Goal: Transaction & Acquisition: Obtain resource

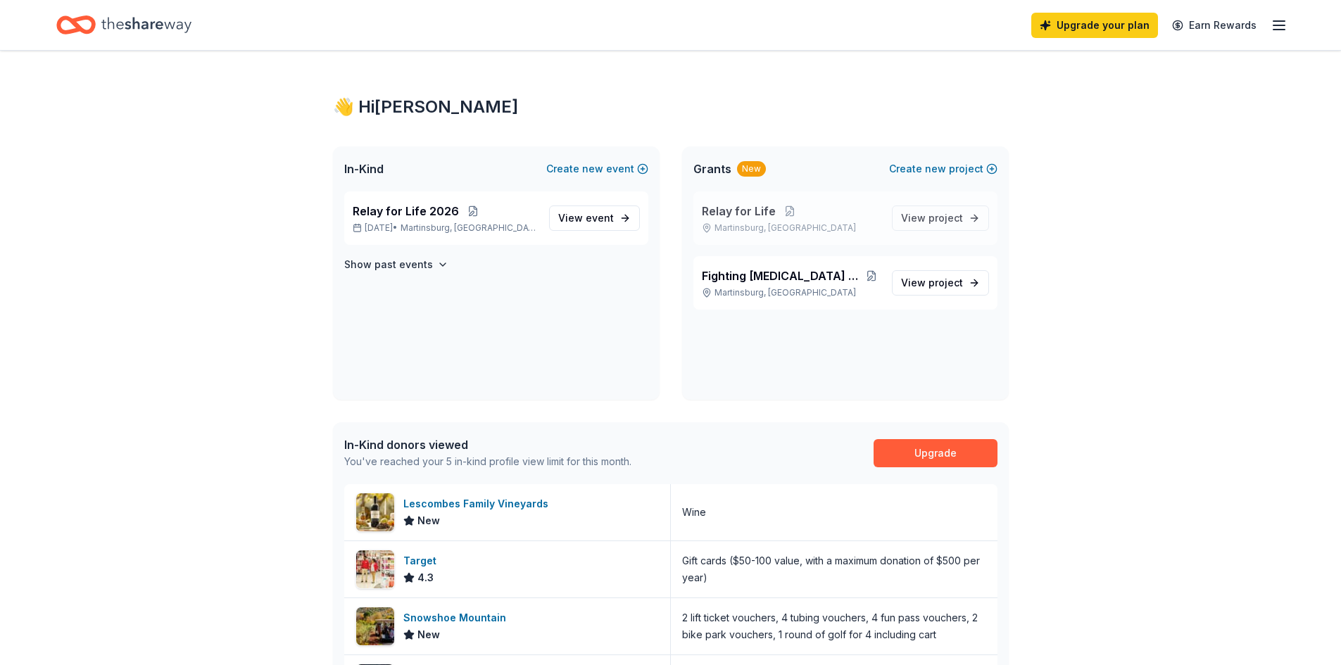
click at [756, 208] on span "Relay for Life" at bounding box center [739, 211] width 74 height 17
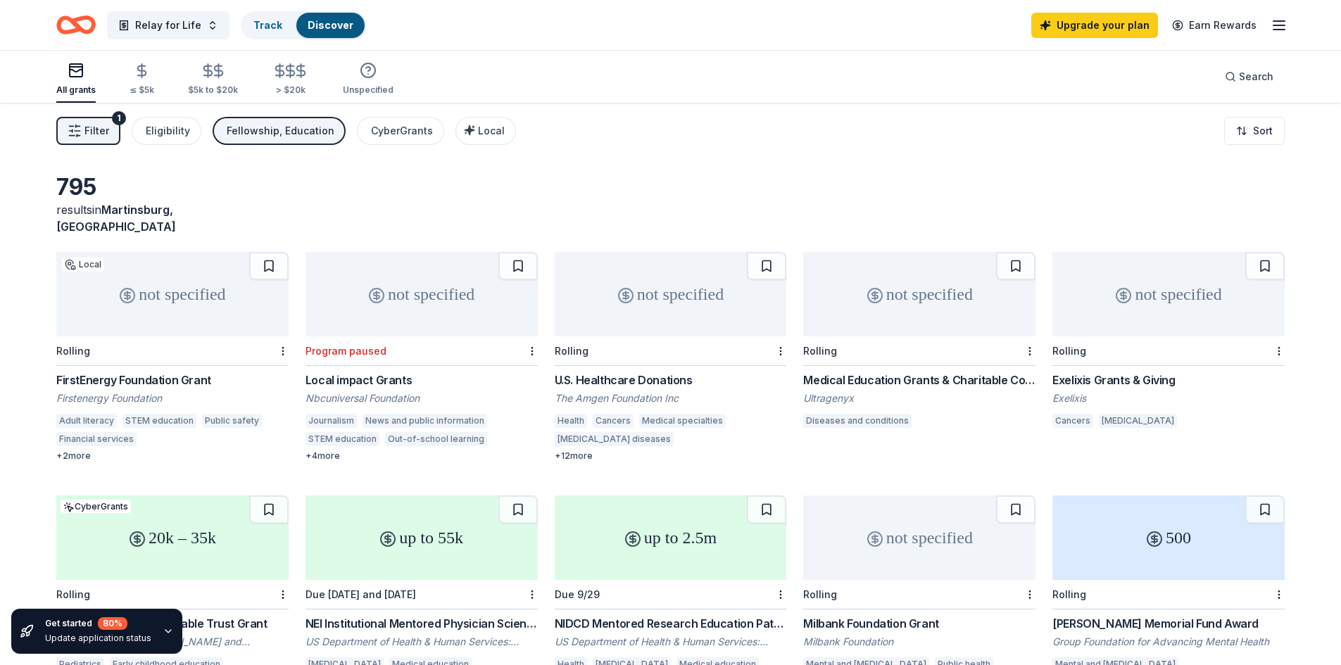
click at [612, 372] on div "U.S. Healthcare Donations" at bounding box center [671, 380] width 232 height 17
click at [160, 127] on div "Eligibility" at bounding box center [168, 130] width 44 height 17
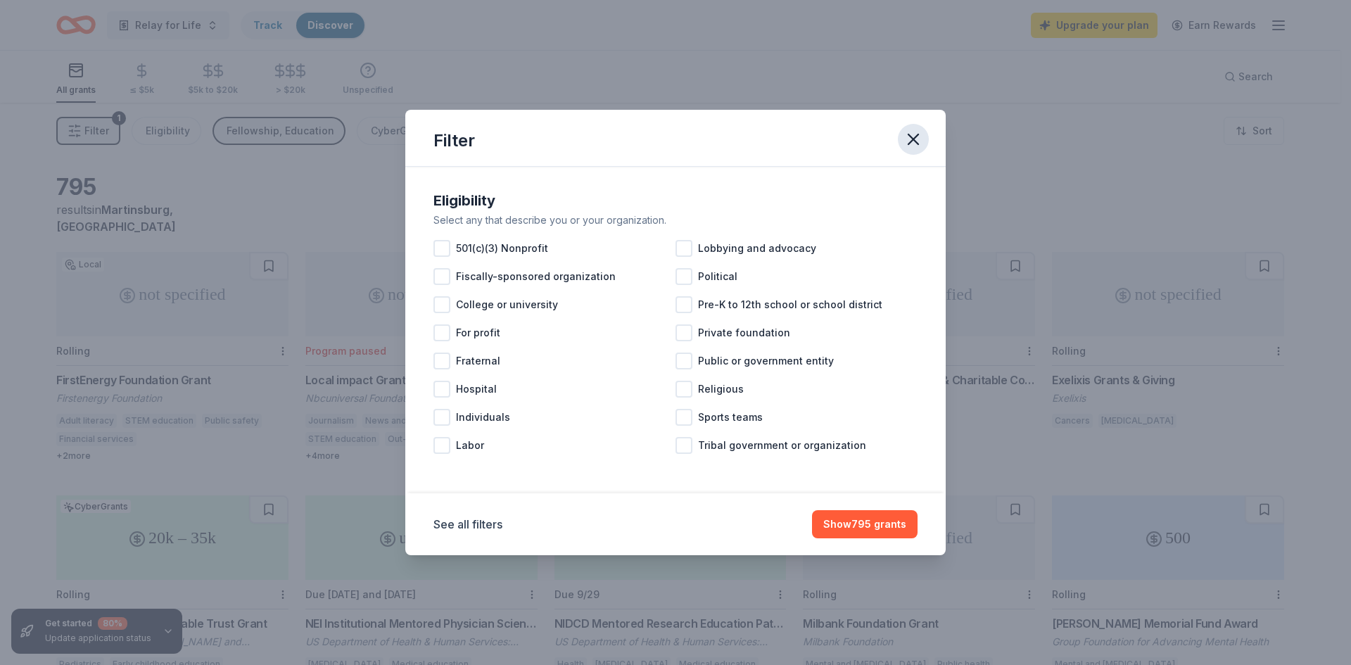
click at [913, 139] on icon "button" at bounding box center [914, 139] width 10 height 10
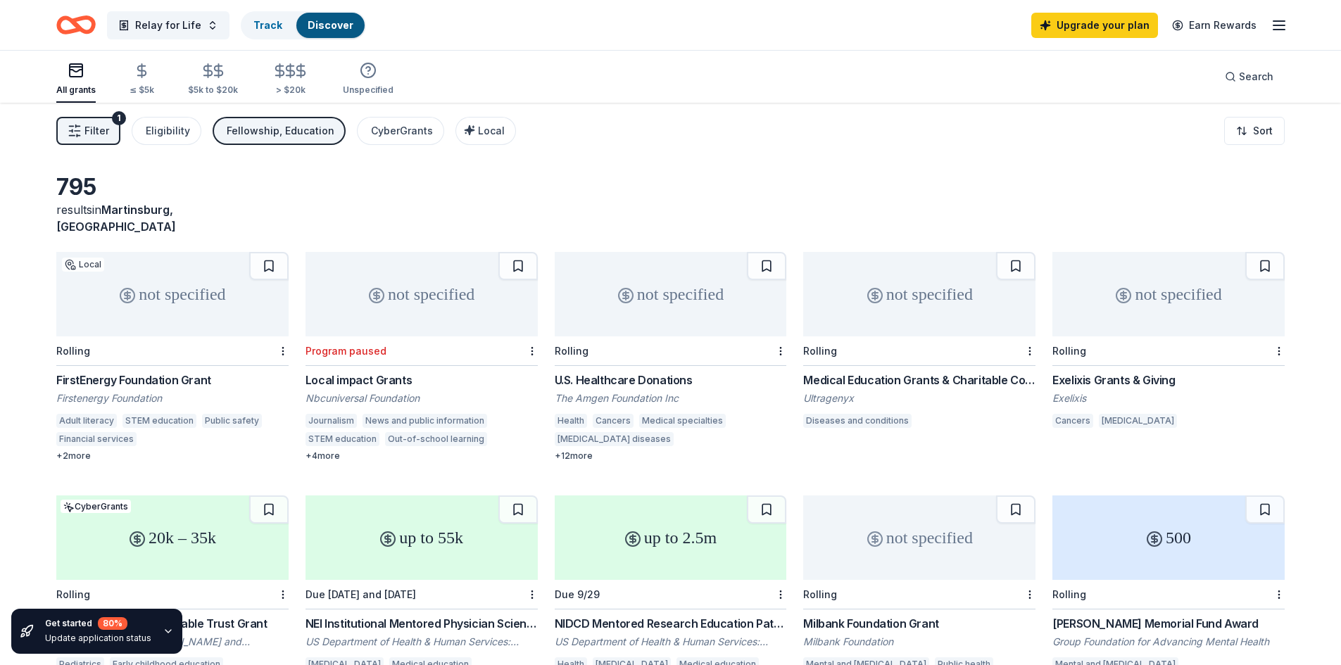
click at [93, 133] on span "Filter" at bounding box center [96, 130] width 25 height 17
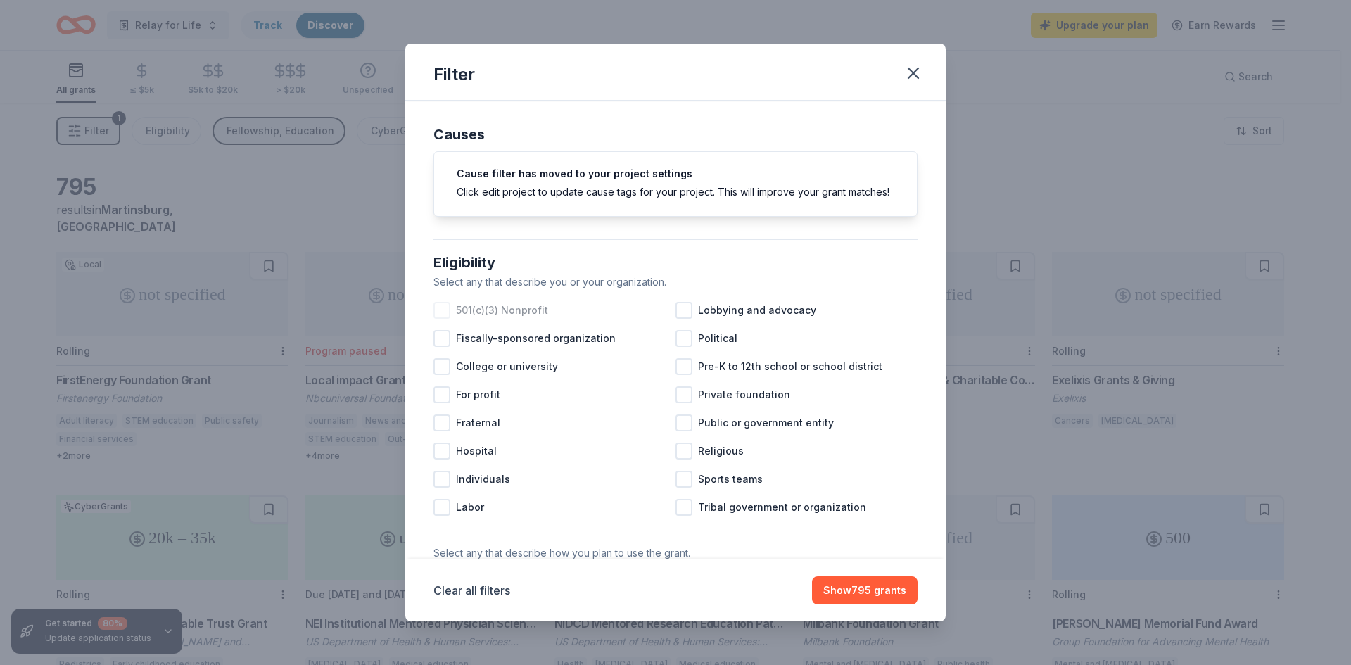
click at [444, 319] on div at bounding box center [442, 310] width 17 height 17
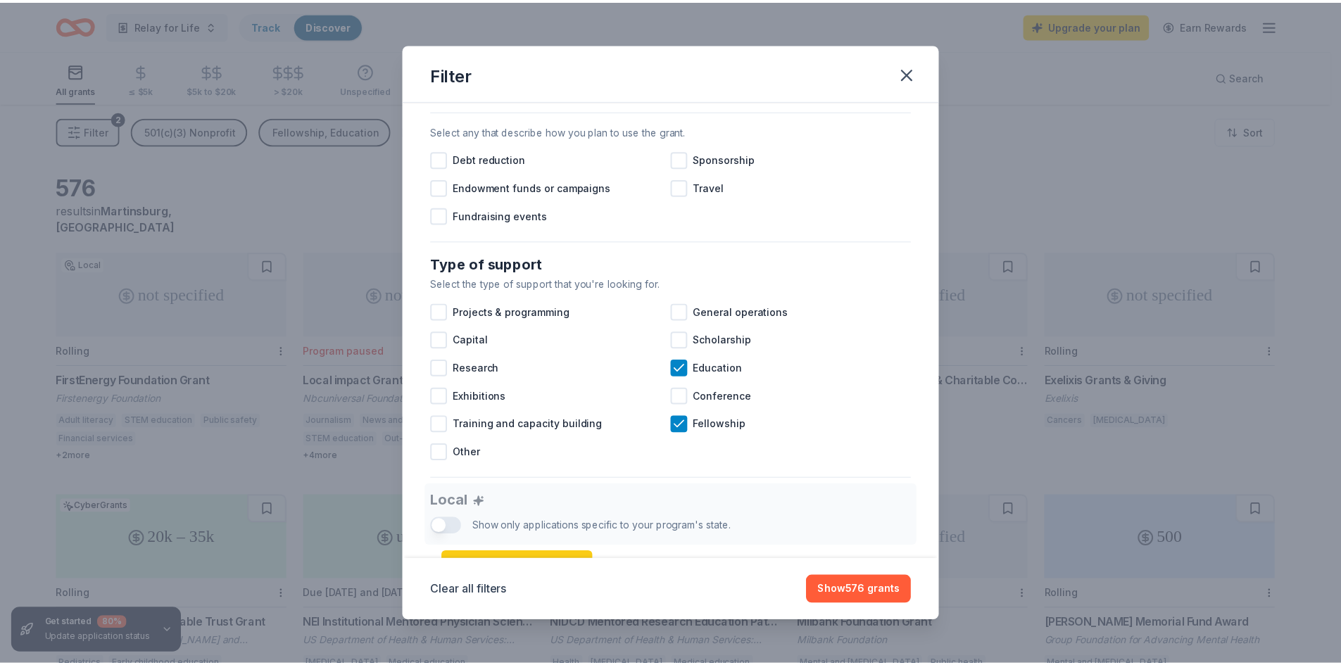
scroll to position [493, 0]
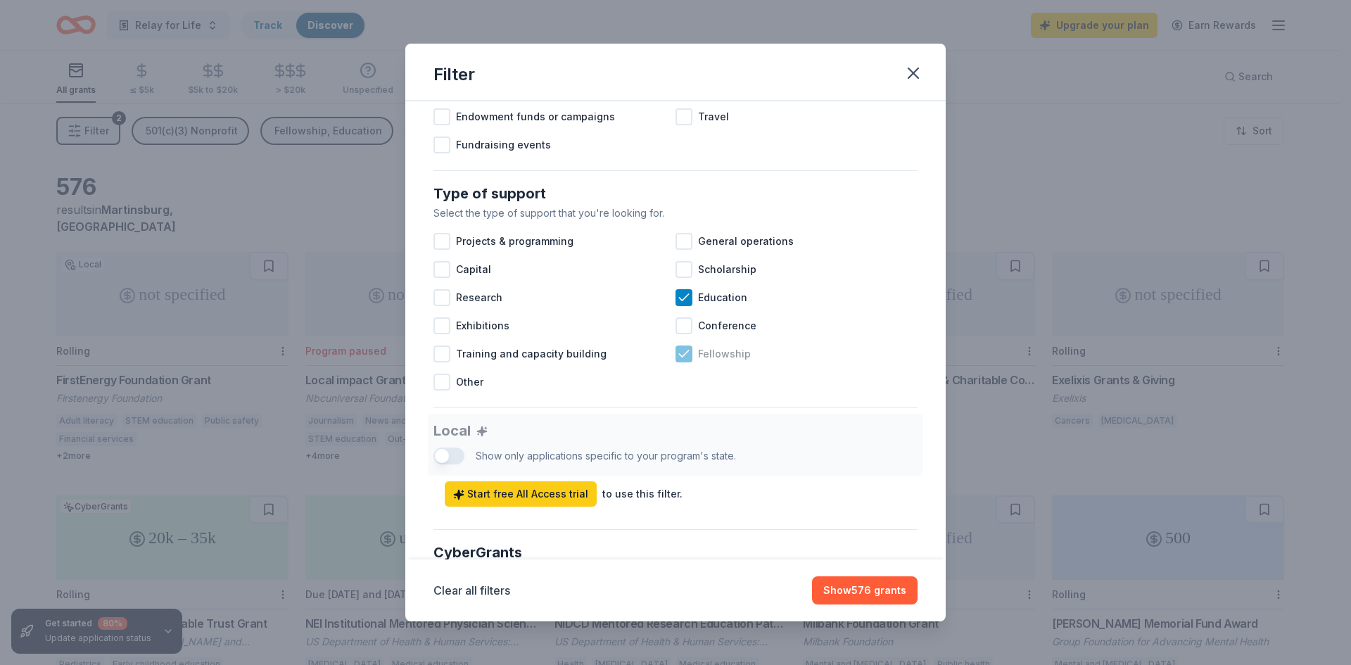
click at [678, 361] on icon at bounding box center [684, 354] width 14 height 14
click at [677, 305] on icon at bounding box center [684, 298] width 14 height 14
click at [678, 278] on div at bounding box center [684, 269] width 17 height 17
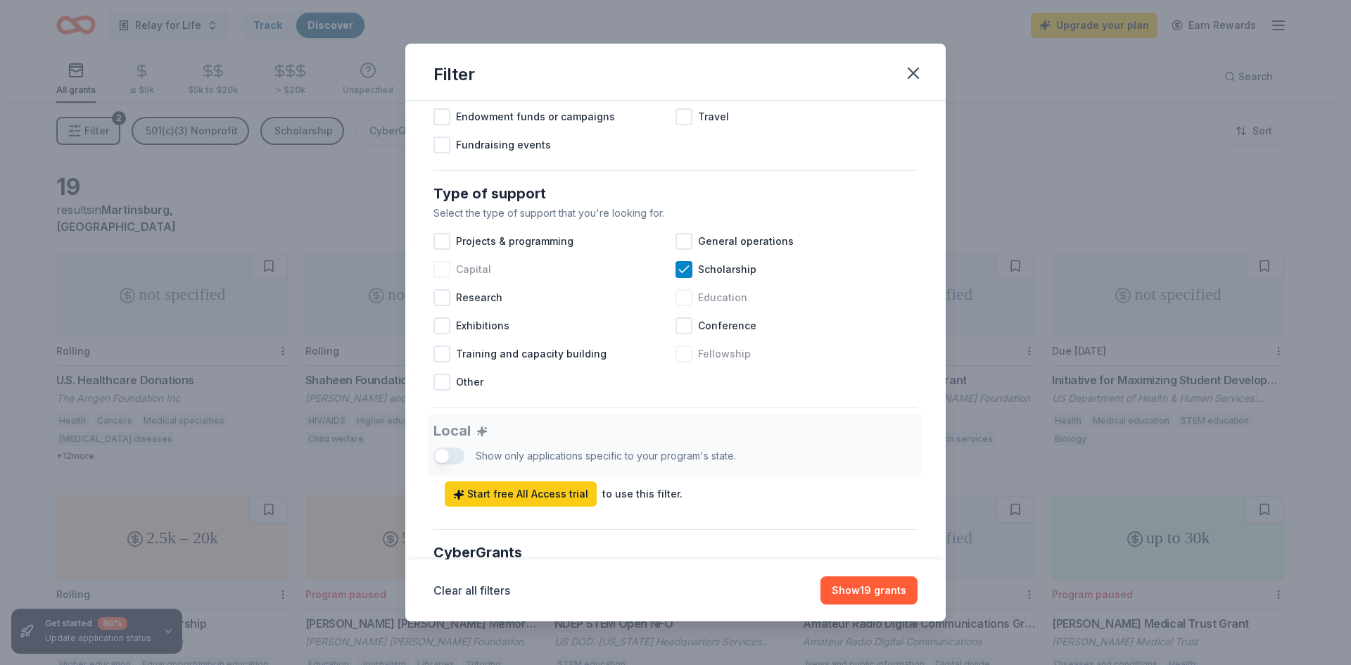
click at [439, 278] on div at bounding box center [442, 269] width 17 height 17
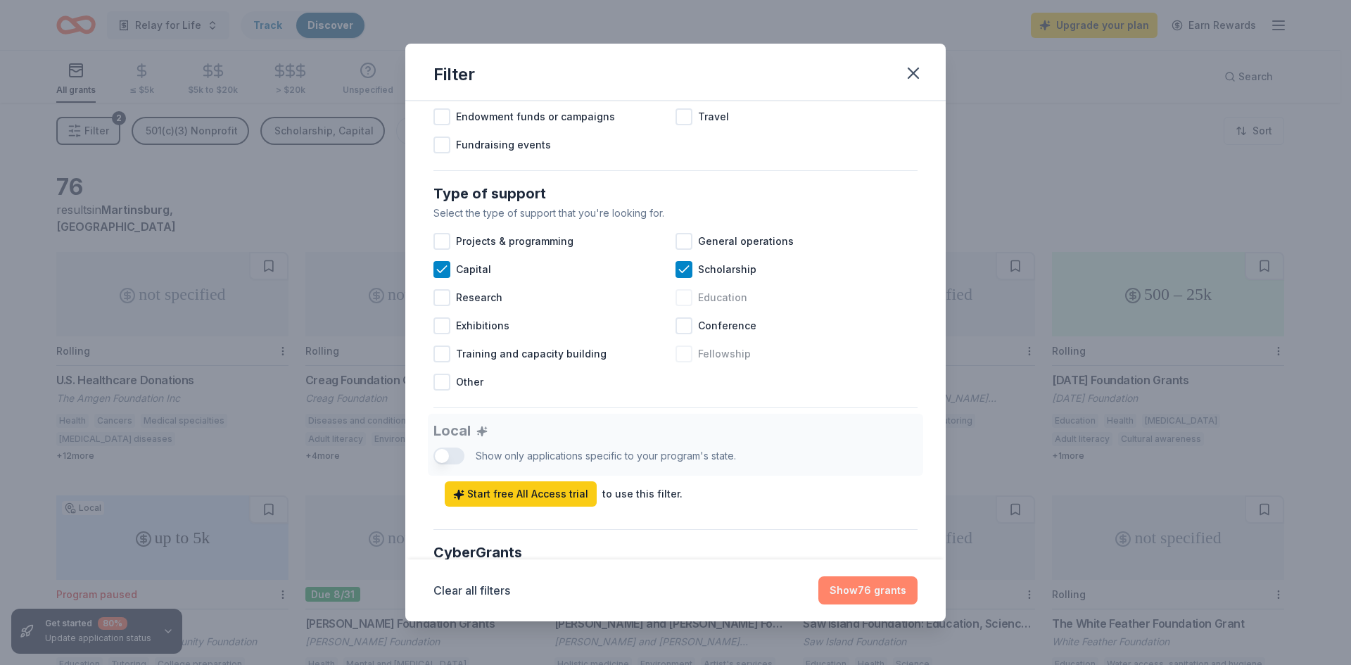
click at [879, 588] on button "Show 76 grants" at bounding box center [867, 590] width 99 height 28
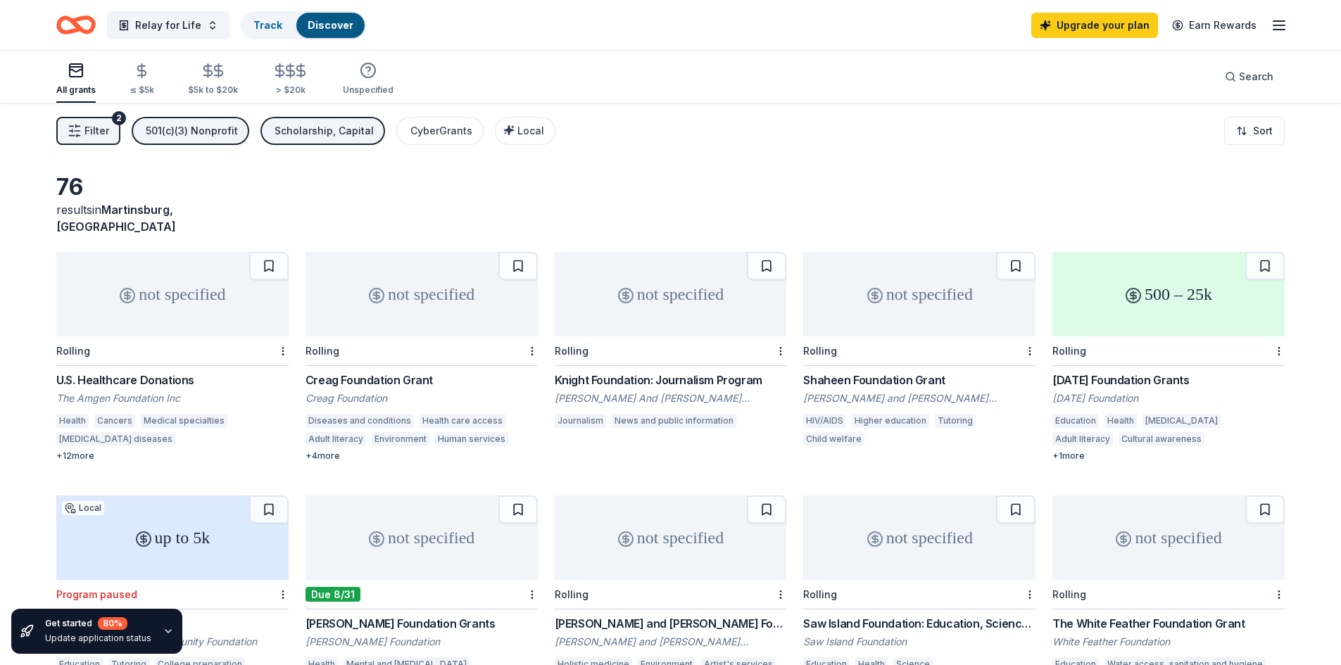
click at [168, 372] on div "U.S. Healthcare Donations" at bounding box center [172, 380] width 232 height 17
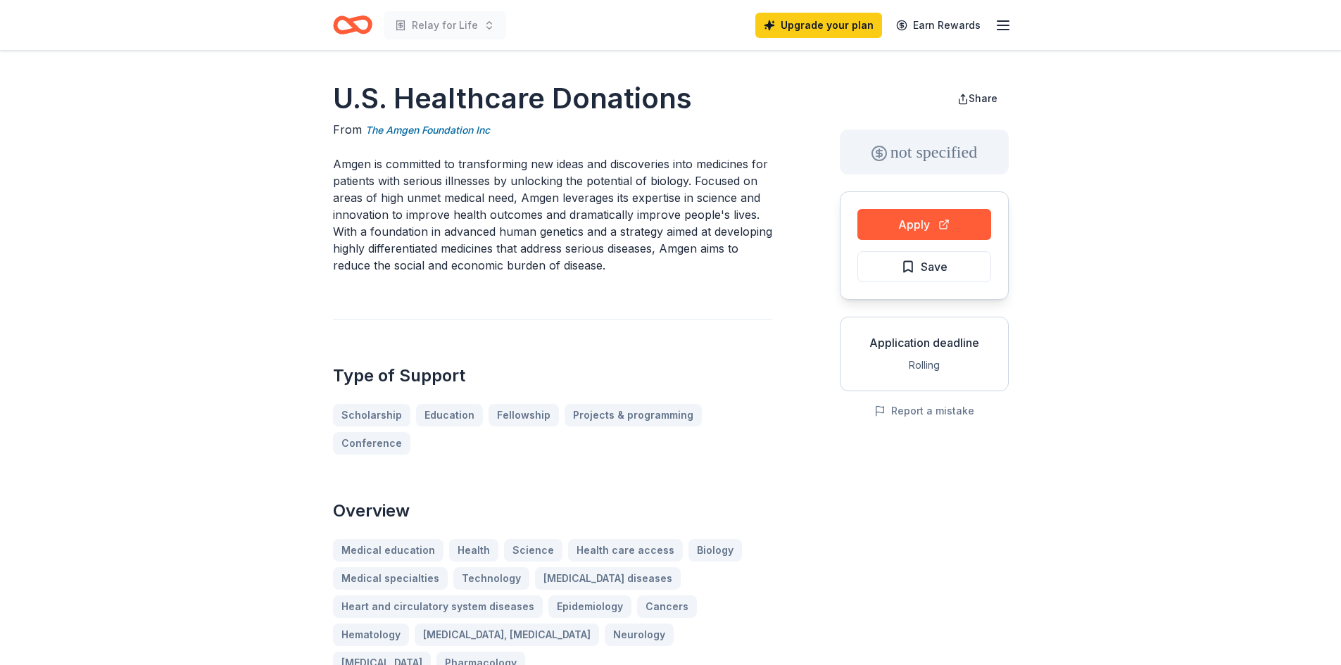
scroll to position [70, 0]
click at [922, 226] on button "Apply" at bounding box center [924, 224] width 134 height 31
